Goal: Information Seeking & Learning: Learn about a topic

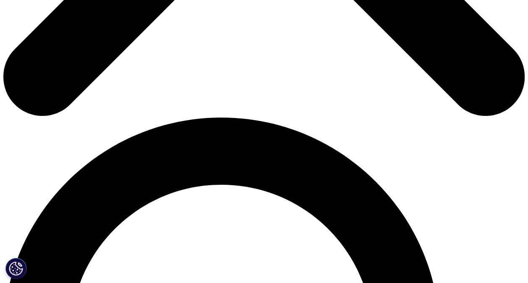
scroll to position [420, 0]
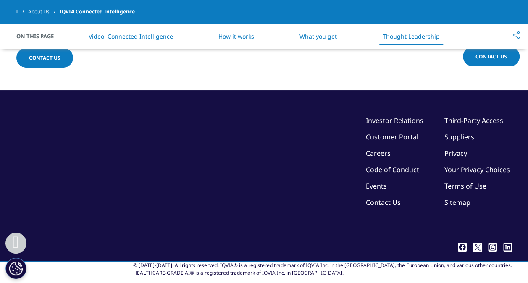
scroll to position [1857, 0]
